Goal: Obtain resource: Download file/media

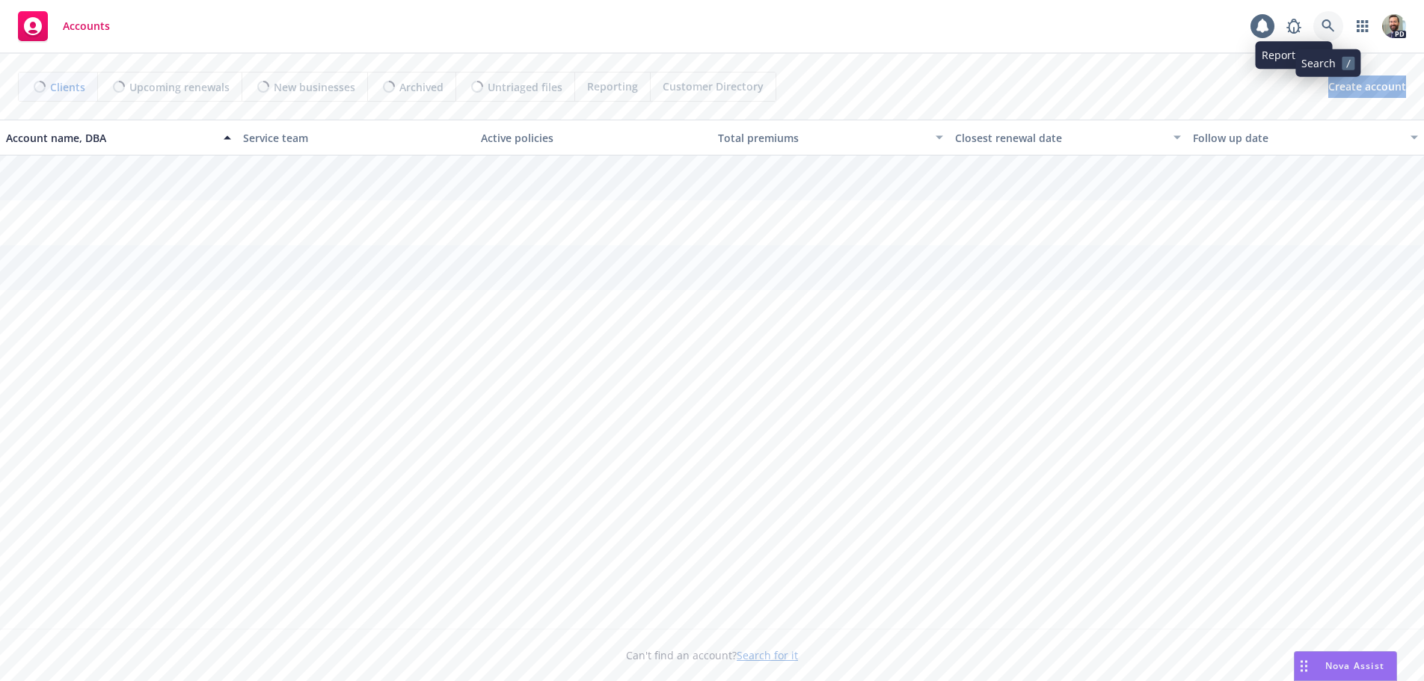
click at [1327, 23] on icon at bounding box center [1327, 25] width 13 height 13
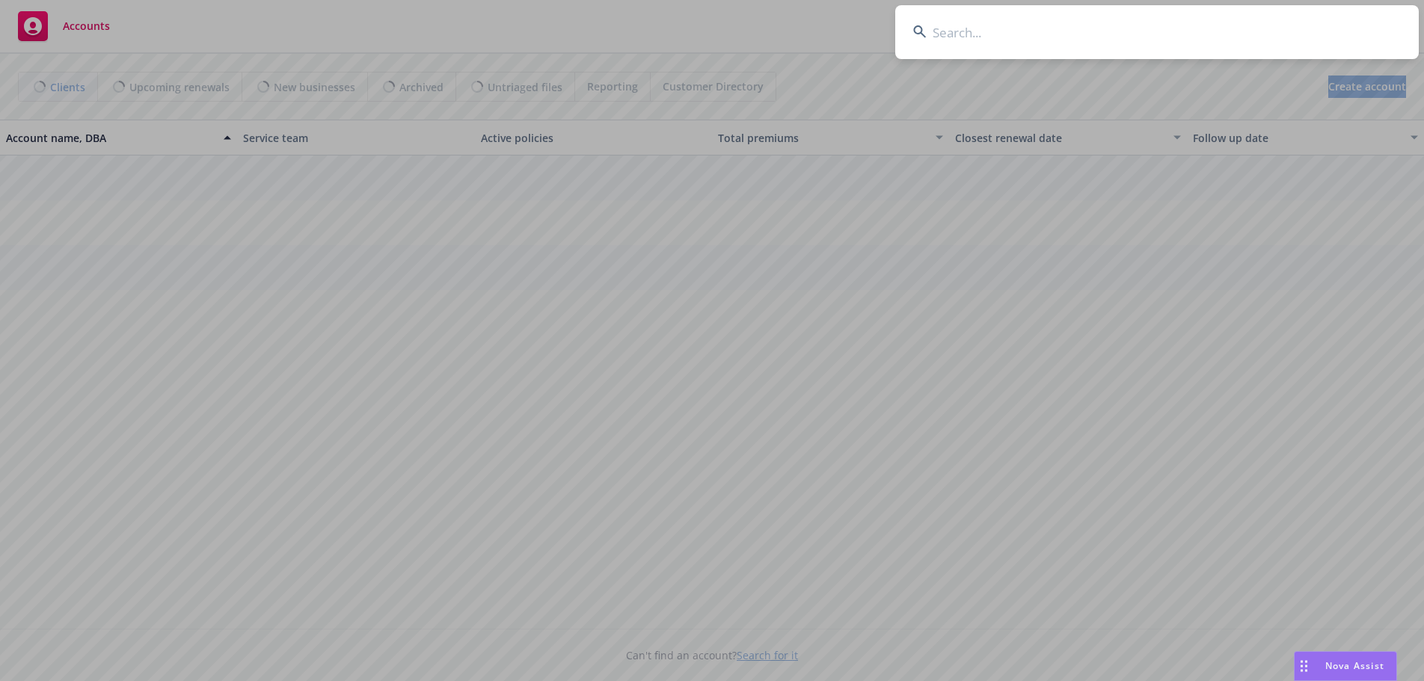
click at [1309, 28] on input at bounding box center [1156, 32] width 523 height 54
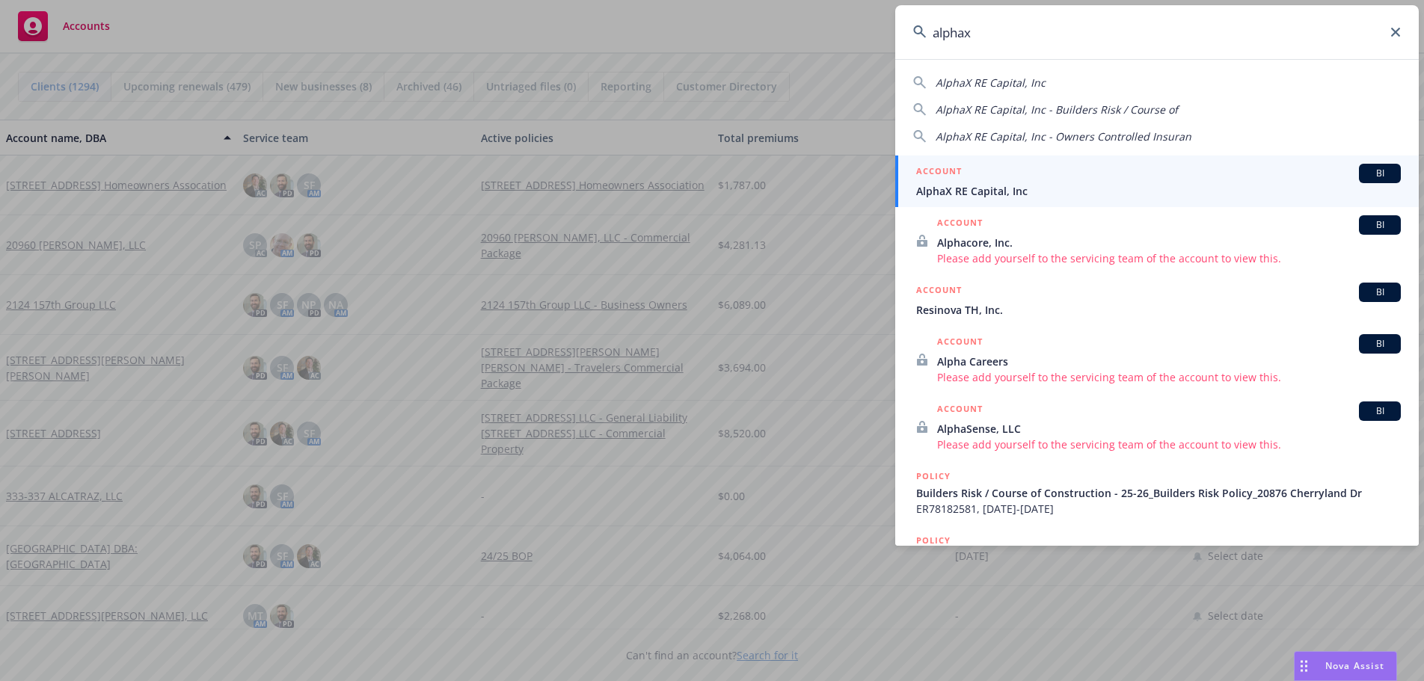
type input "alphax"
click at [947, 182] on div "ACCOUNT BI" at bounding box center [1158, 173] width 485 height 19
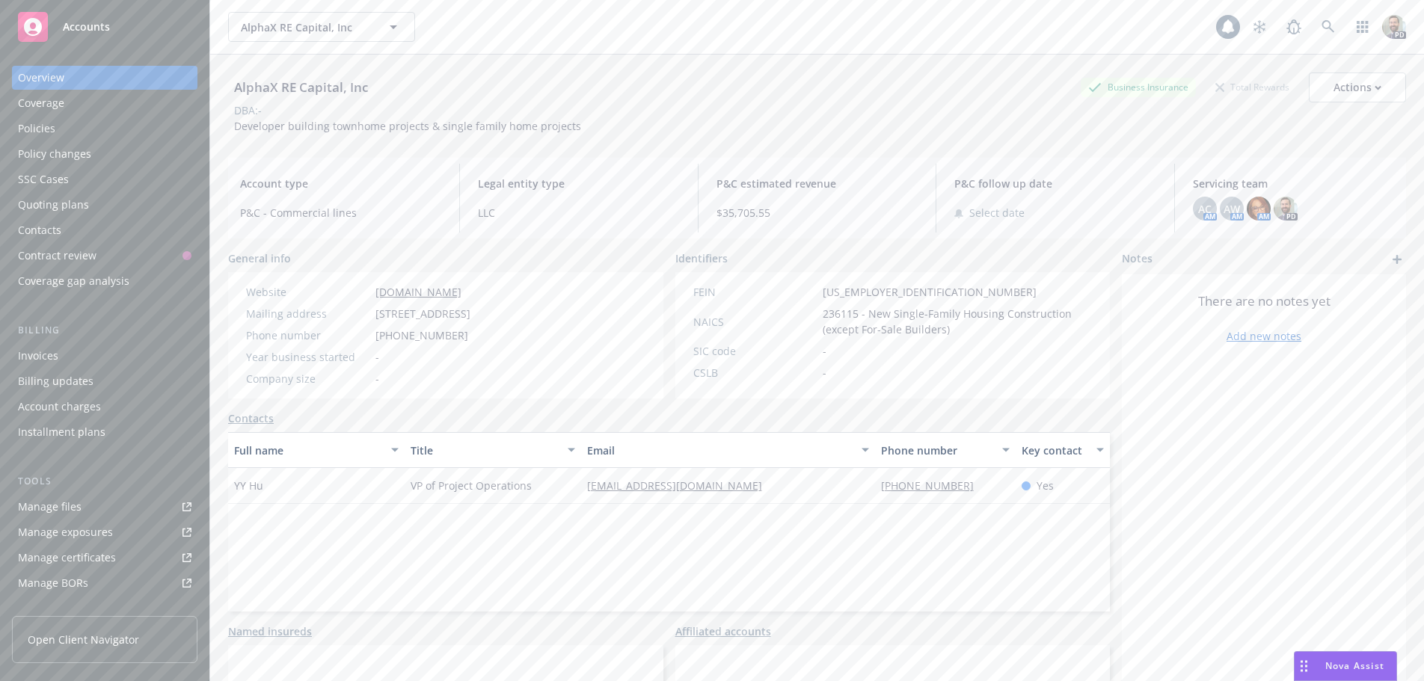
click at [42, 127] on div "Policies" at bounding box center [36, 129] width 37 height 24
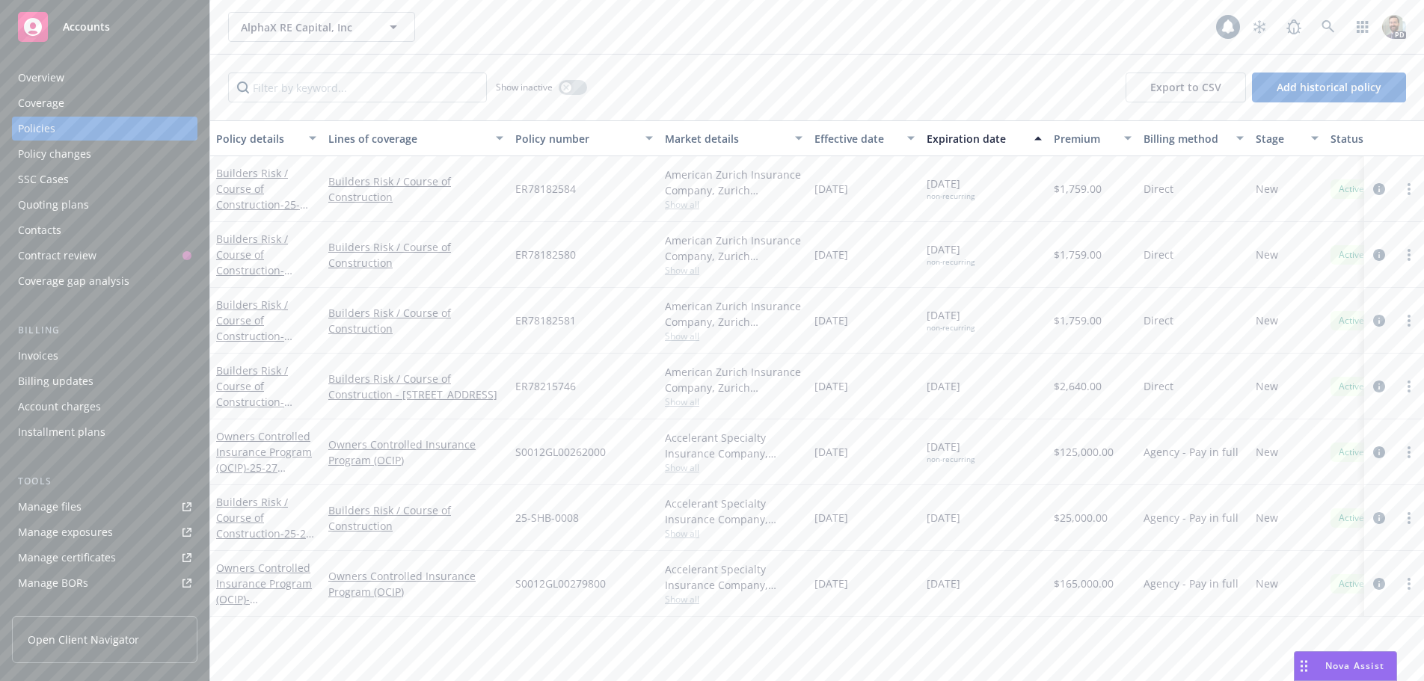
click at [41, 71] on div "Overview" at bounding box center [41, 78] width 46 height 24
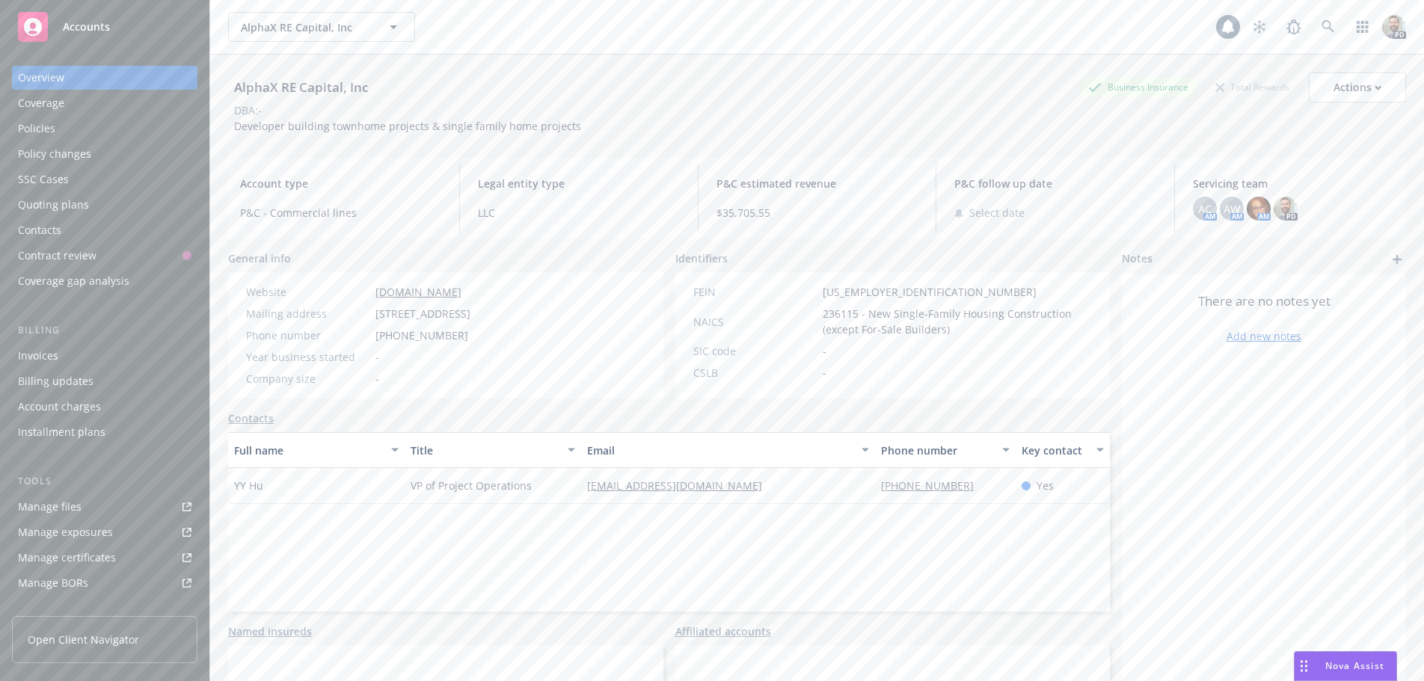
drag, startPoint x: 375, startPoint y: 310, endPoint x: 454, endPoint y: 325, distance: 80.8
click at [455, 322] on div "Mailing address [STREET_ADDRESS]" at bounding box center [358, 314] width 236 height 16
copy span "[STREET_ADDRESS]"
click at [32, 125] on div "Policies" at bounding box center [36, 129] width 37 height 24
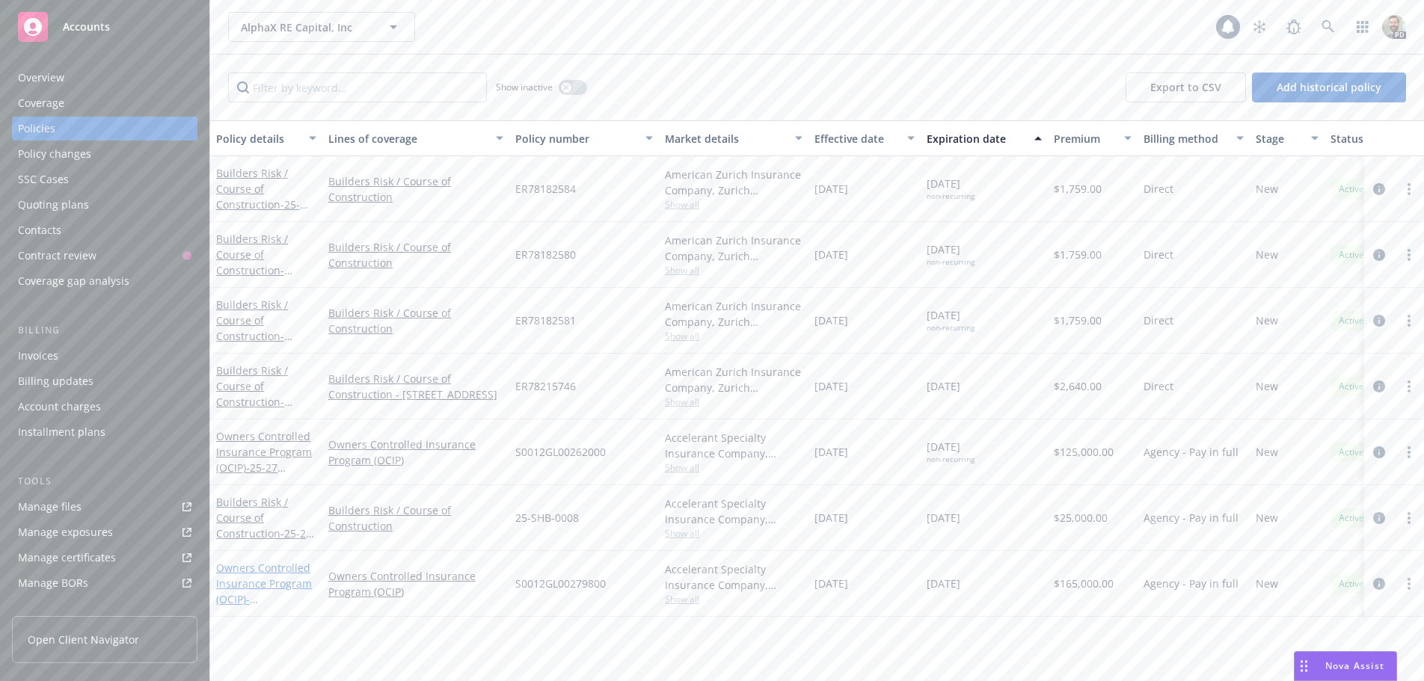
click at [251, 570] on link "Owners Controlled Insurance Program (OCIP) - [STREET_ADDRESS]" at bounding box center [264, 591] width 96 height 61
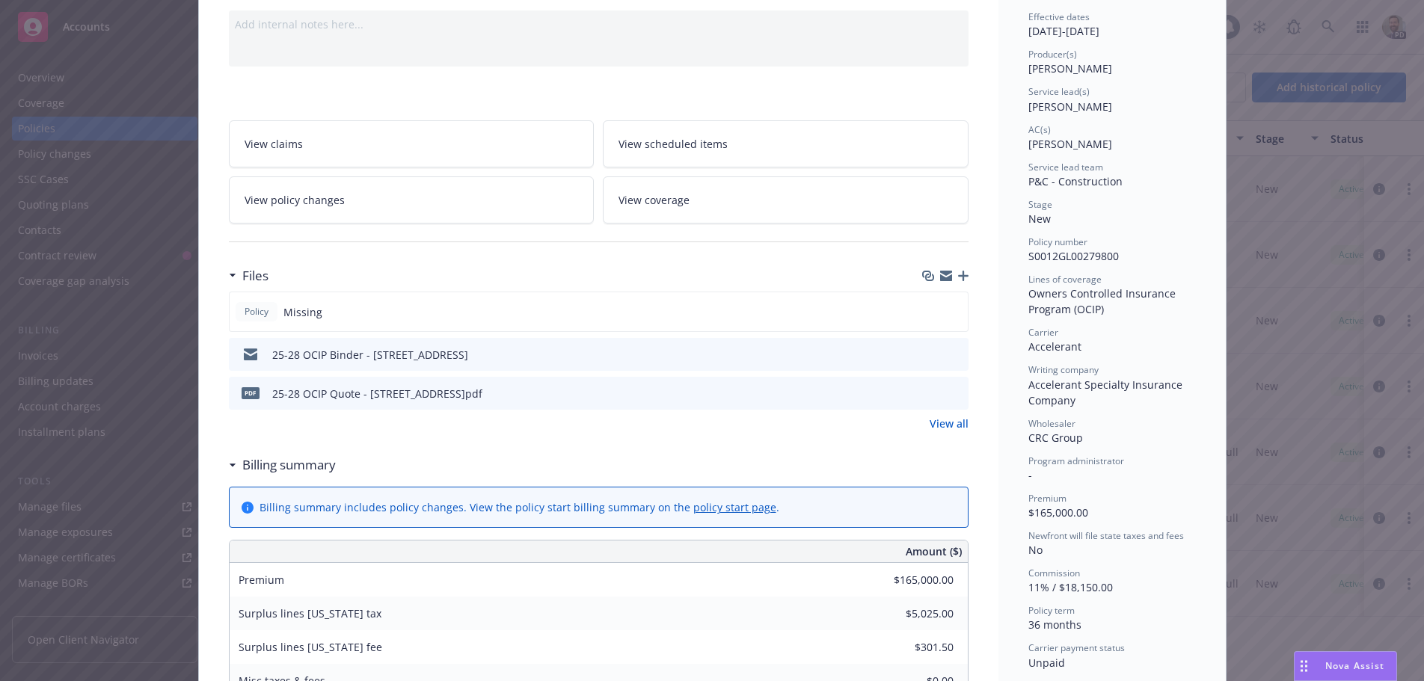
scroll to position [224, 0]
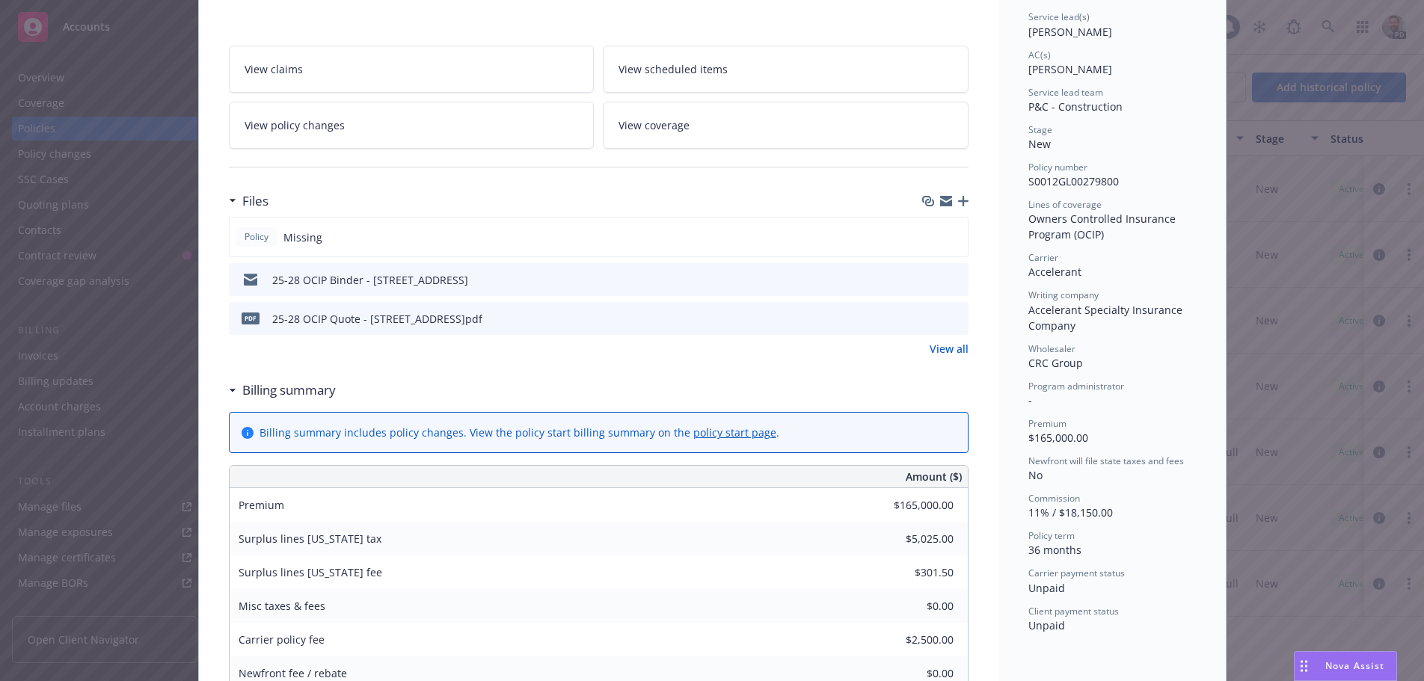
click at [923, 278] on icon "download file" at bounding box center [929, 279] width 12 height 12
click at [923, 315] on icon "download file" at bounding box center [929, 318] width 12 height 12
